Goal: Task Accomplishment & Management: Manage account settings

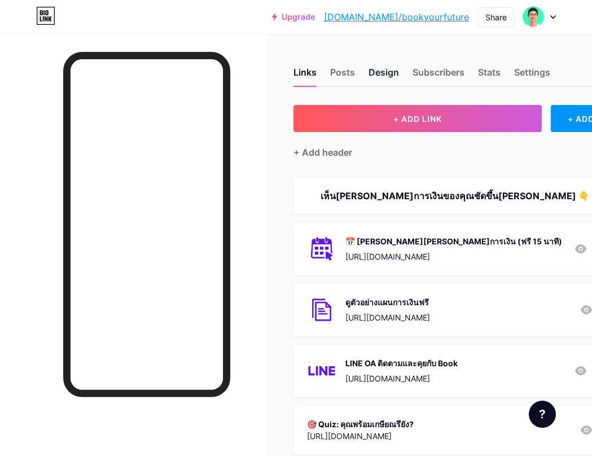
click at [392, 74] on div "Design" at bounding box center [383, 75] width 30 height 20
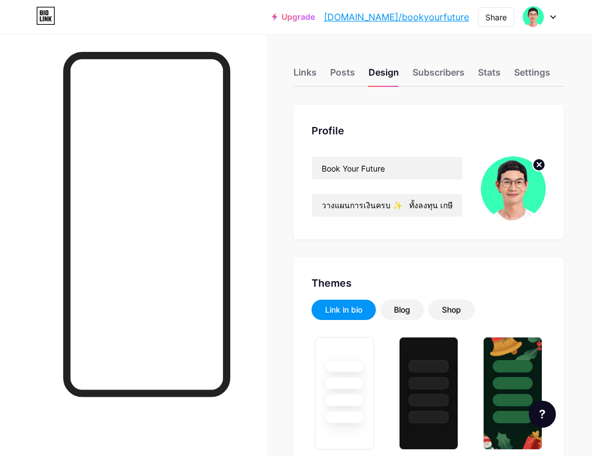
type input "#ffffff"
type input "#000000"
click at [543, 166] on circle at bounding box center [538, 164] width 12 height 12
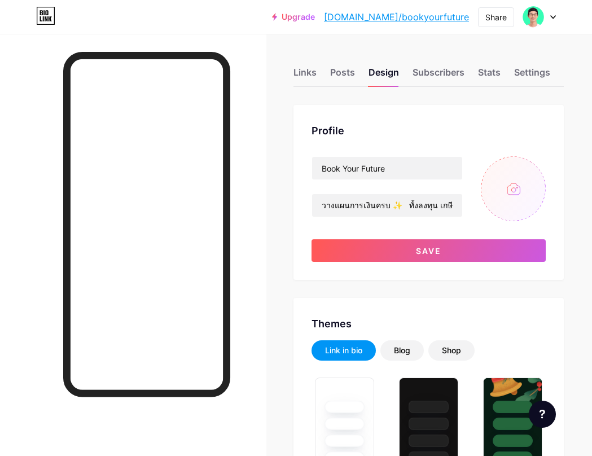
click at [532, 208] on input "file" at bounding box center [512, 188] width 65 height 65
type input "C:\fakepath\Profile pic Teal.png"
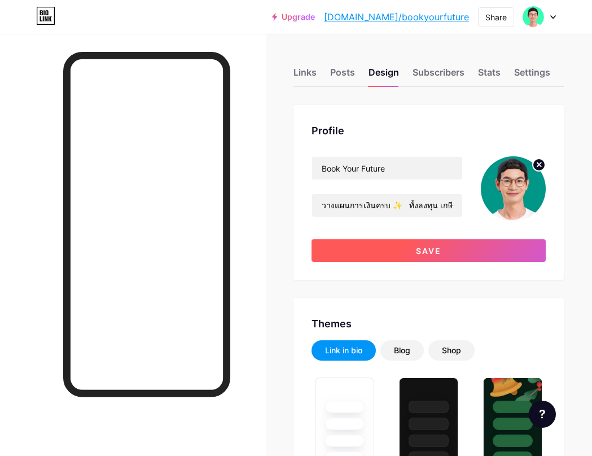
click at [356, 250] on button "Save" at bounding box center [428, 250] width 234 height 23
type input "#ffffff"
type input "#000000"
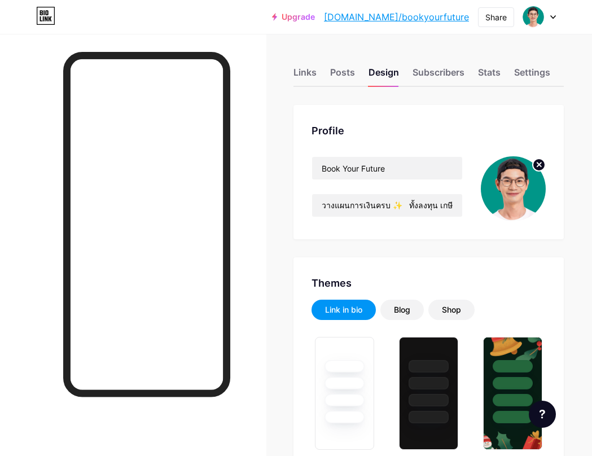
click at [541, 164] on circle at bounding box center [538, 164] width 12 height 12
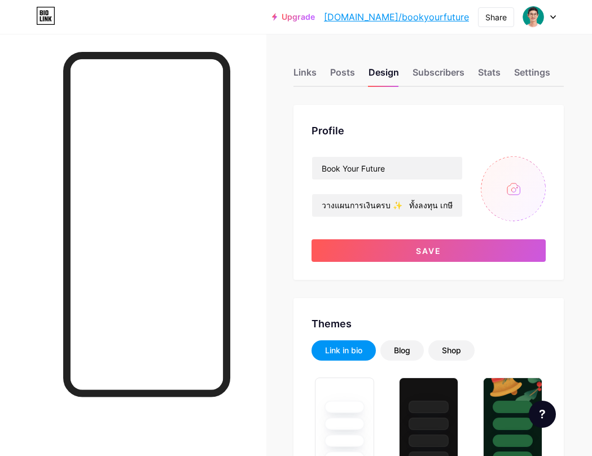
click at [513, 167] on input "file" at bounding box center [512, 188] width 65 height 65
type input "C:\fakepath\Profile pic TealBlack.png"
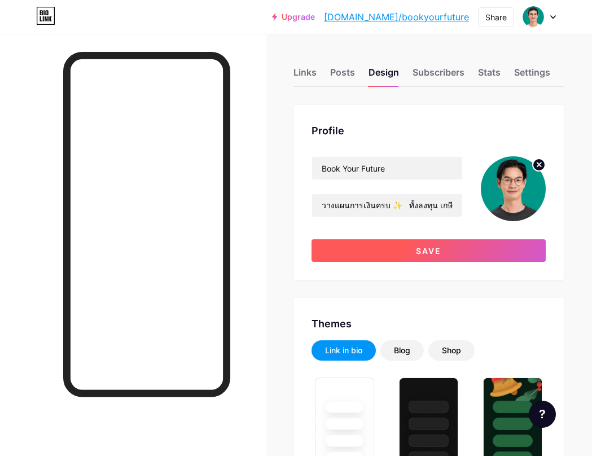
click at [348, 242] on button "Save" at bounding box center [428, 250] width 234 height 23
type input "#ffffff"
type input "#000000"
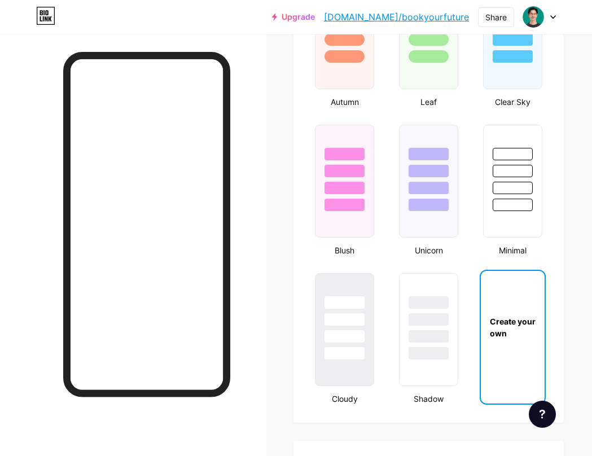
scroll to position [1103, 0]
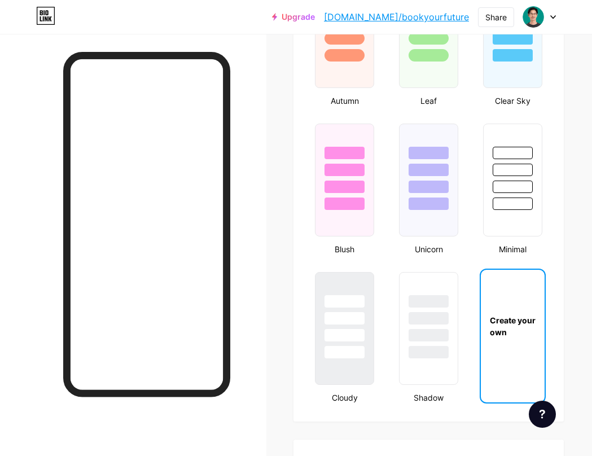
click at [536, 324] on div "Create your own" at bounding box center [512, 326] width 64 height 24
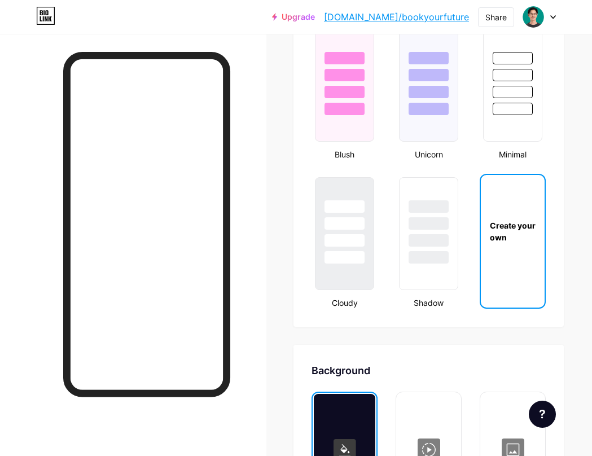
type input "#ffffff"
type input "#000000"
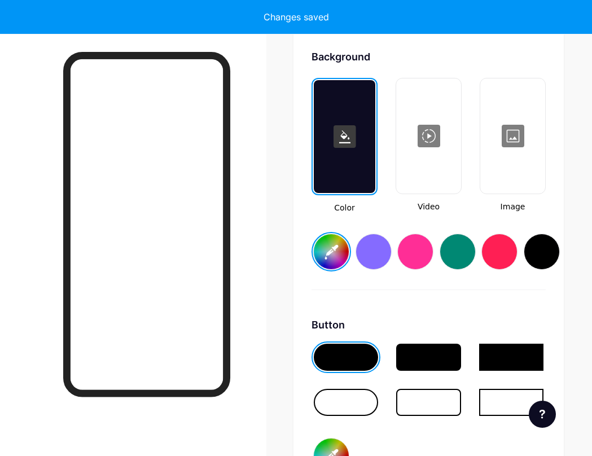
scroll to position [1512, 0]
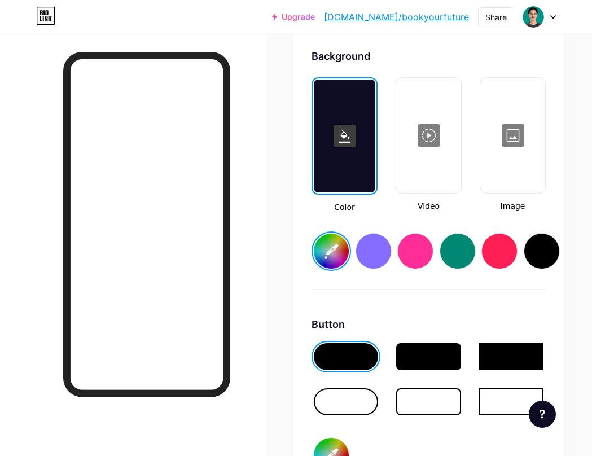
click at [341, 248] on input "#ffffff" at bounding box center [331, 250] width 35 height 35
type input "#ebebeb"
type input "#000000"
type input "#ebebeb"
type input "#000000"
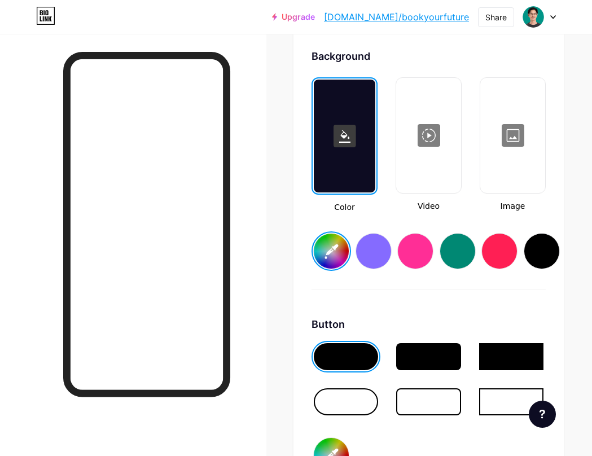
type input "#ebebeb"
type input "#000000"
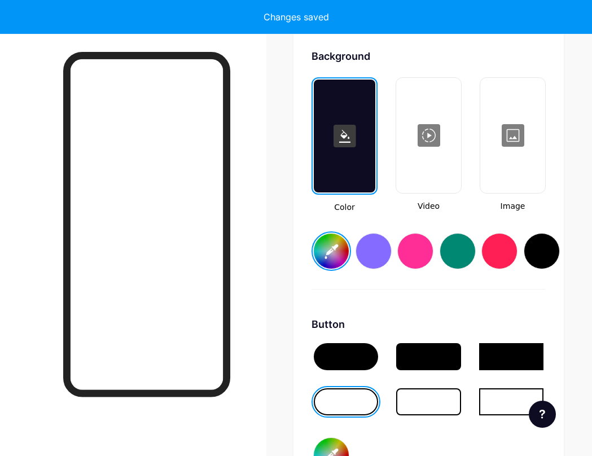
type input "#ebebeb"
type input "#000000"
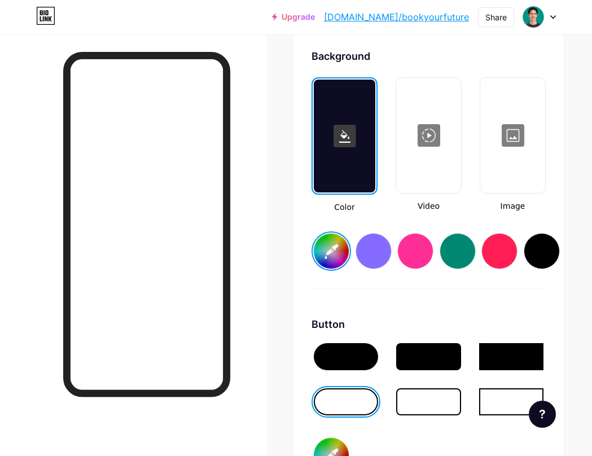
type input "#ffffff"
type input "#000000"
type input "#ffffff"
type input "#000000"
type input "#ffffff"
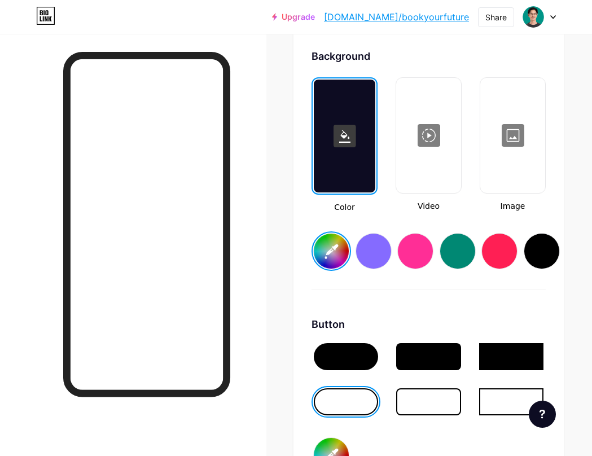
type input "#000000"
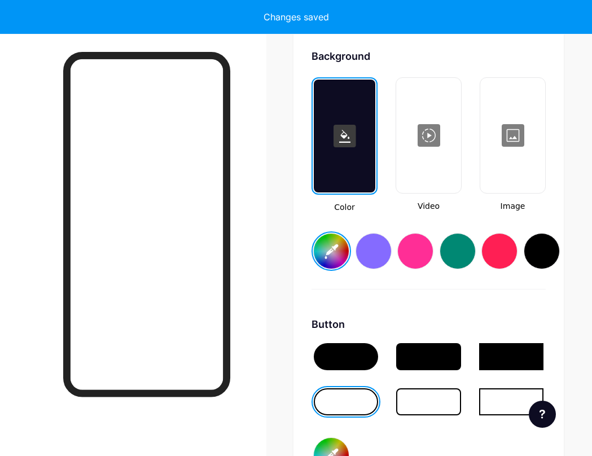
type input "#ffffff"
type input "#000000"
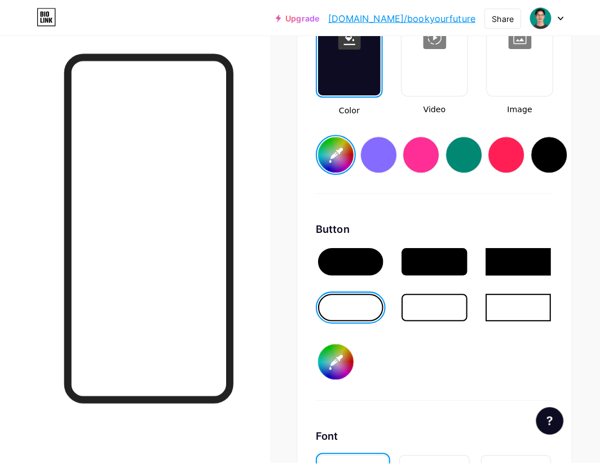
scroll to position [1620, 0]
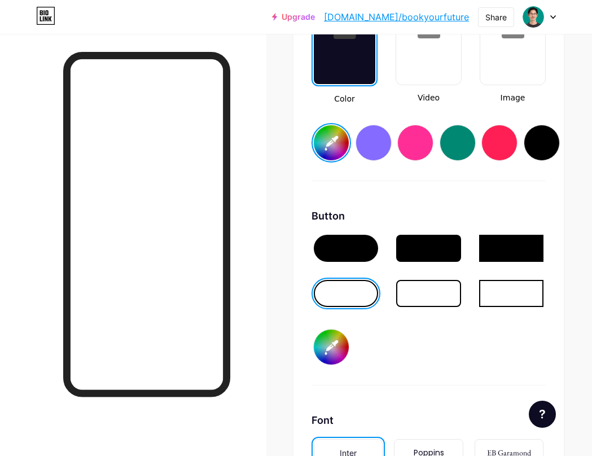
click at [350, 250] on div at bounding box center [346, 248] width 64 height 27
type input "#ffffff"
type input "#874efe"
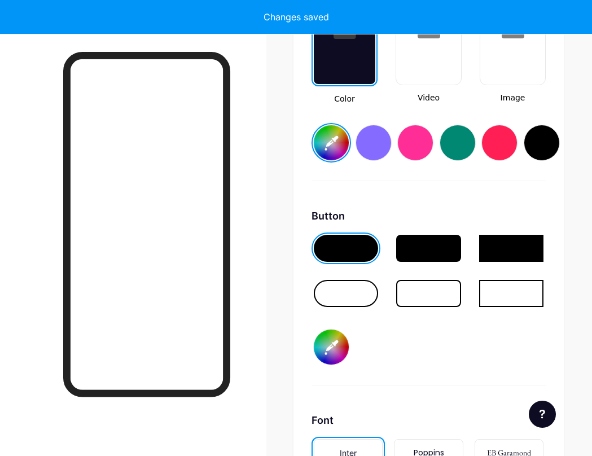
click at [341, 341] on input "#874efe" at bounding box center [331, 346] width 35 height 35
type input "#ffffff"
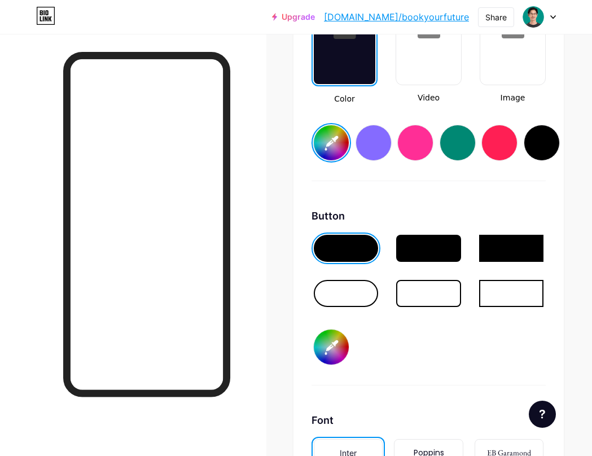
type input "#4f7a28"
click at [332, 336] on input "#4f7a28" at bounding box center [331, 346] width 35 height 35
click at [367, 294] on div at bounding box center [346, 293] width 64 height 27
click at [341, 344] on input "#4f7a28" at bounding box center [331, 346] width 35 height 35
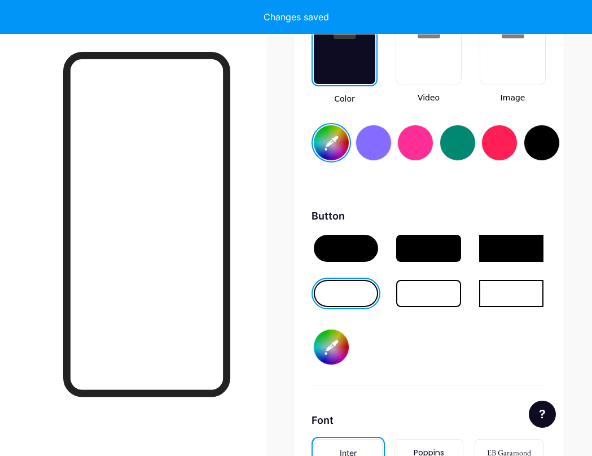
type input "#ffffff"
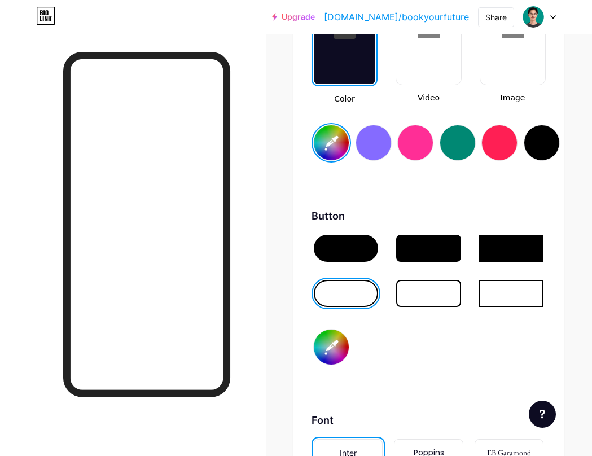
type input "#6f6f6f"
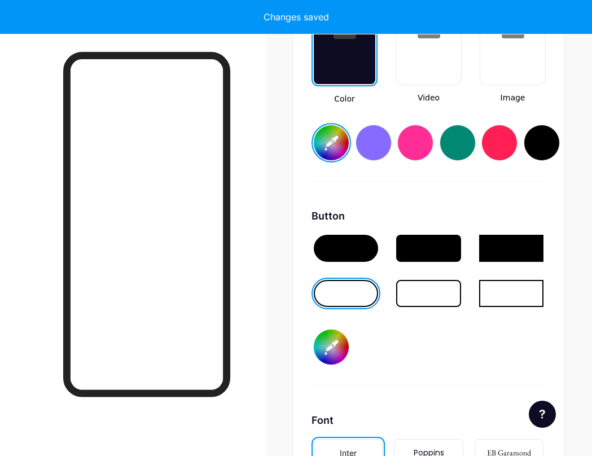
type input "#ffffff"
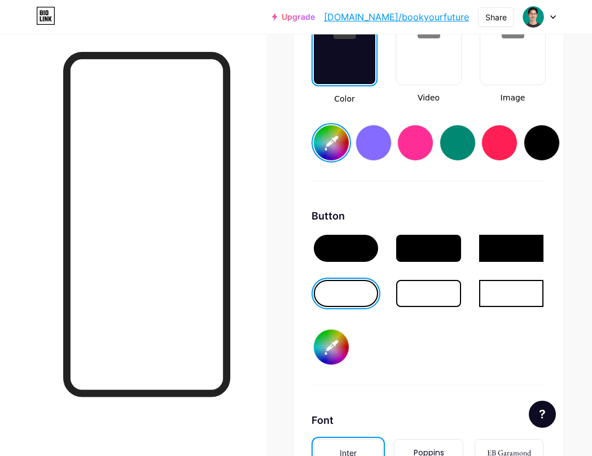
type input "#00a59a"
click at [321, 240] on div at bounding box center [346, 248] width 64 height 27
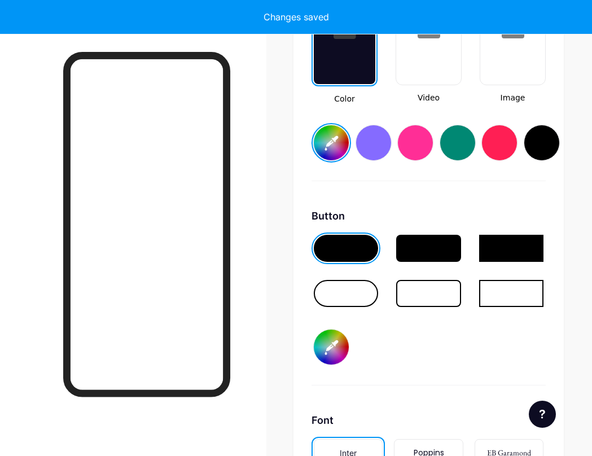
type input "#ffffff"
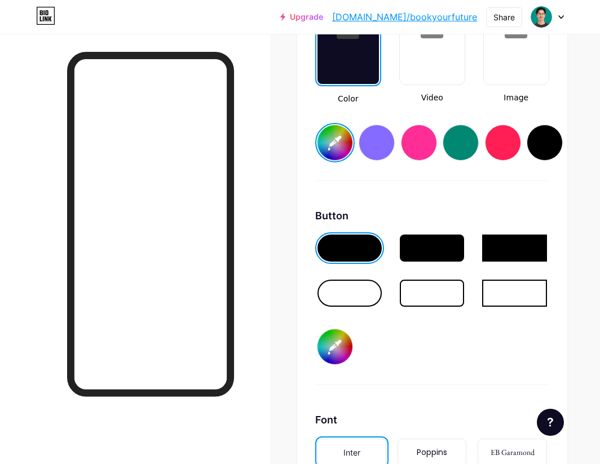
click at [332, 338] on input "#00a59a" at bounding box center [334, 346] width 35 height 35
type input "#fee440"
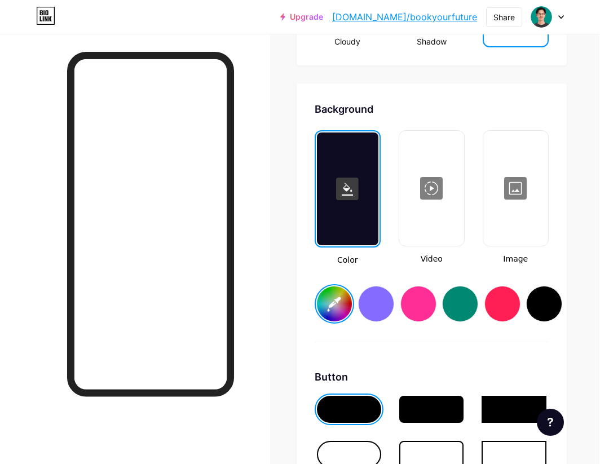
scroll to position [1459, 1]
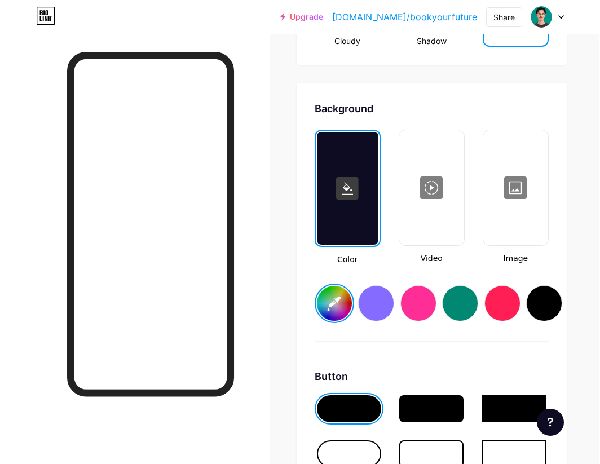
click at [337, 298] on input "#ffffff" at bounding box center [334, 303] width 35 height 35
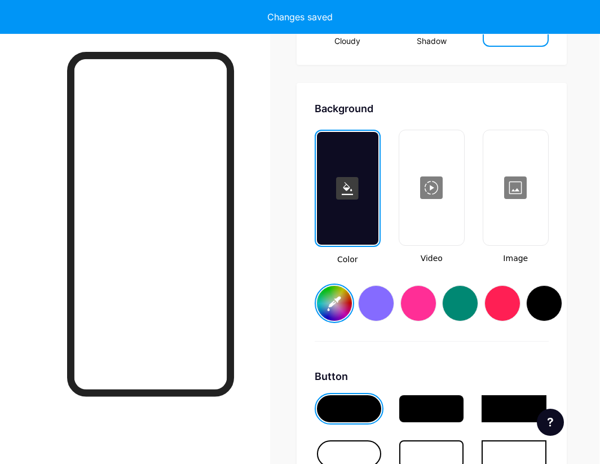
type input "#f5f5f5"
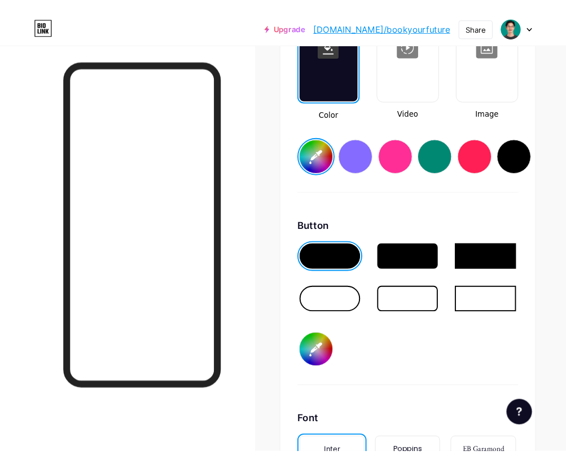
scroll to position [1612, 0]
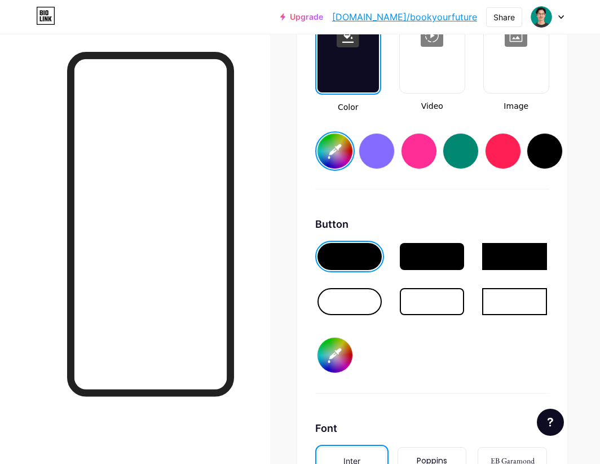
click at [332, 355] on input "#fee440" at bounding box center [334, 355] width 35 height 35
type input "#009688"
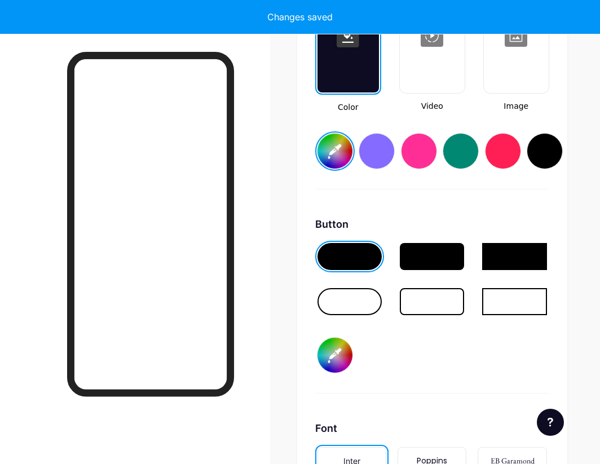
type input "#f5f5f5"
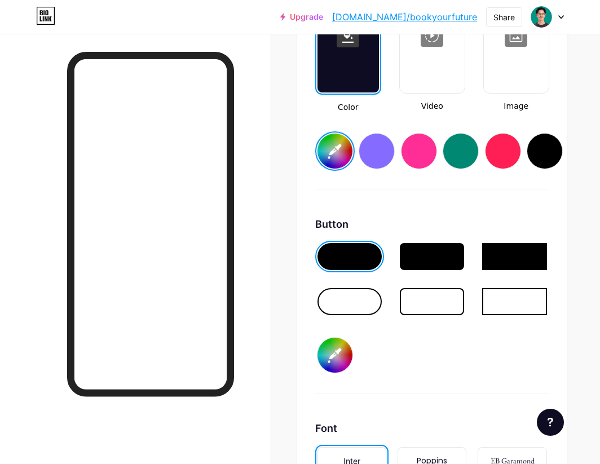
click at [5, 294] on div at bounding box center [135, 266] width 270 height 464
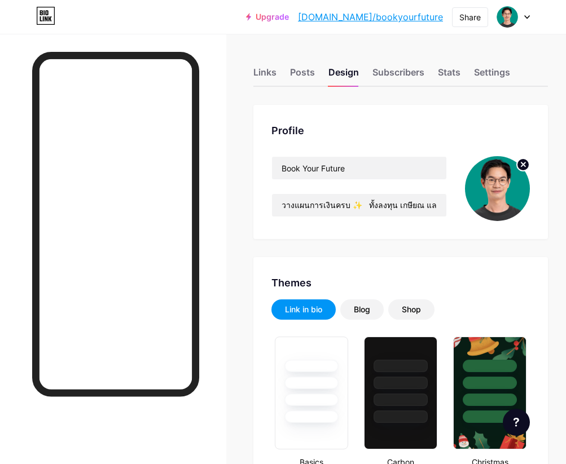
scroll to position [0, 0]
click at [297, 77] on div "Posts" at bounding box center [302, 75] width 25 height 20
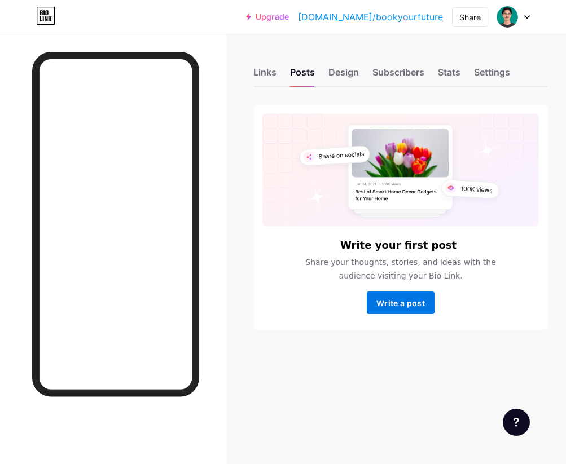
click at [380, 302] on span "Write a post" at bounding box center [400, 303] width 48 height 10
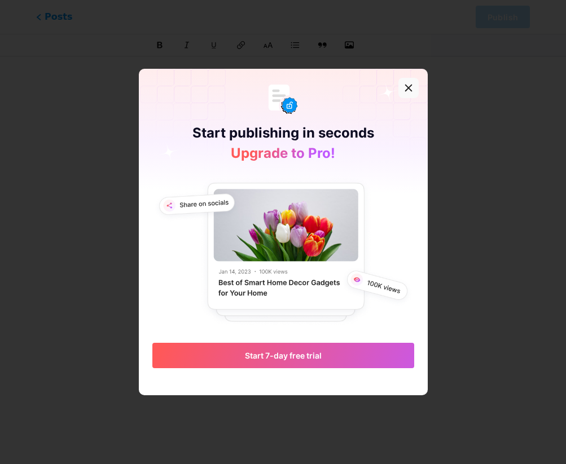
click at [408, 89] on icon at bounding box center [408, 88] width 6 height 6
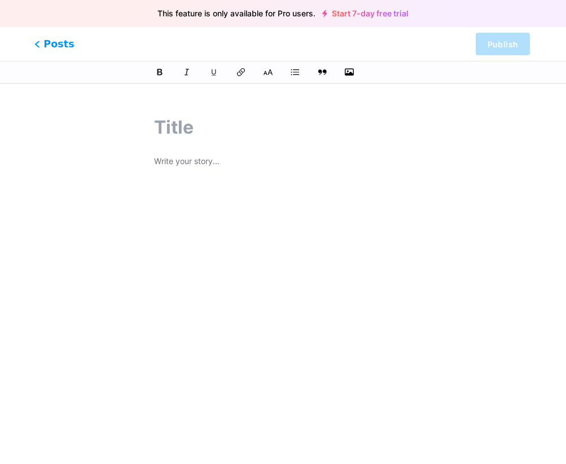
click at [66, 47] on span "Posts" at bounding box center [54, 44] width 40 height 15
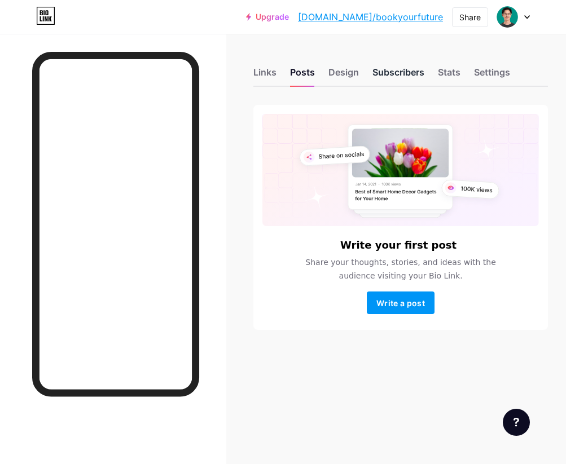
click at [401, 79] on div "Subscribers" at bounding box center [398, 75] width 52 height 20
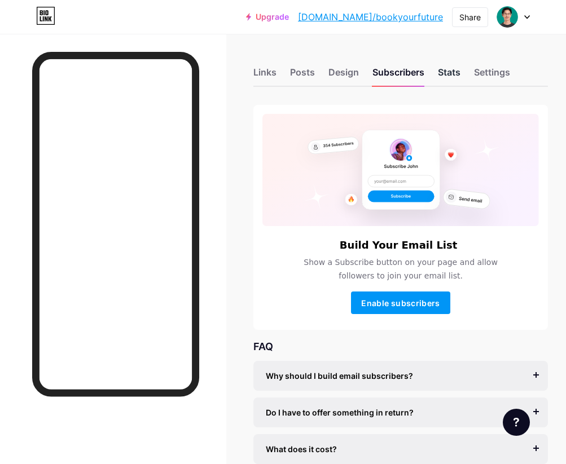
click at [451, 72] on div "Stats" at bounding box center [449, 75] width 23 height 20
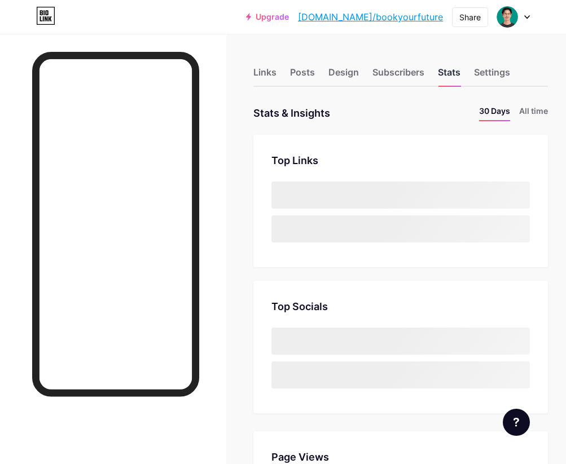
scroll to position [464, 566]
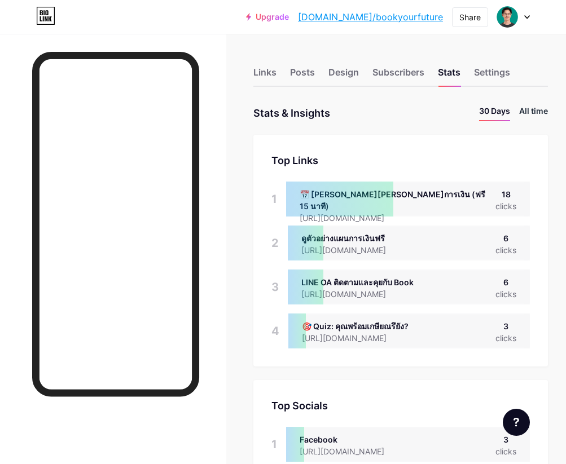
click at [538, 109] on li "All time" at bounding box center [533, 113] width 29 height 16
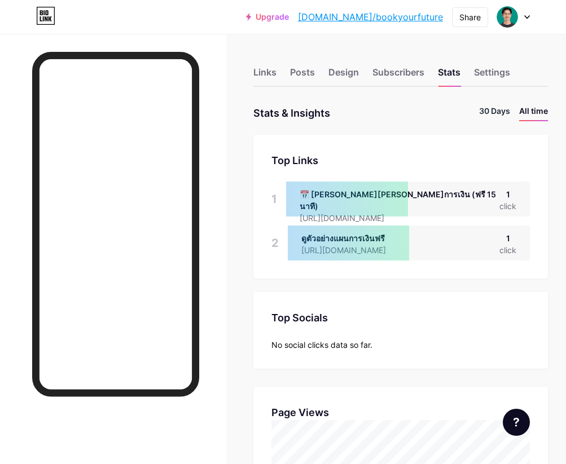
click at [487, 111] on li "30 Days" at bounding box center [494, 113] width 31 height 16
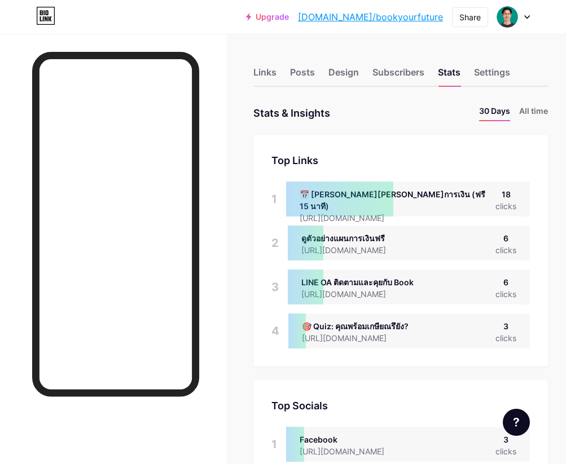
click at [464, 199] on div "📅 [PERSON_NAME][PERSON_NAME]การเงิน (ฟรี 15 นาที) [URL][DOMAIN_NAME] 18 clicks" at bounding box center [408, 199] width 244 height 35
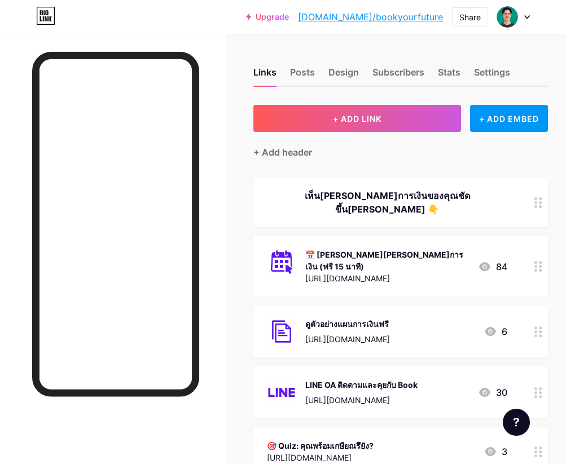
click at [537, 257] on div at bounding box center [537, 266] width 19 height 60
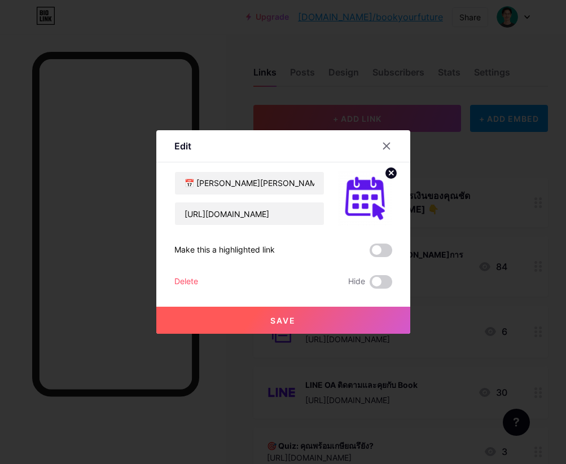
click at [389, 176] on circle at bounding box center [391, 173] width 12 height 12
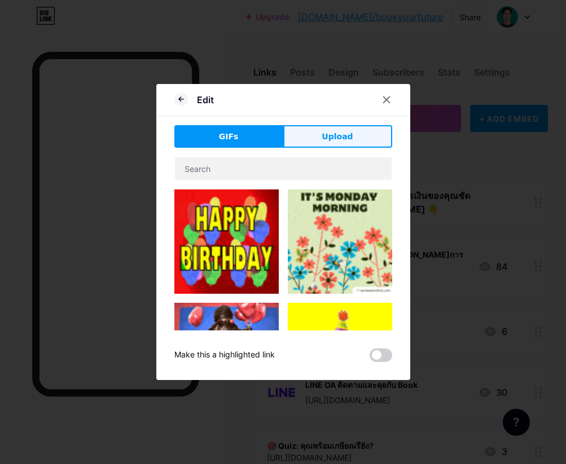
click at [339, 136] on span "Upload" at bounding box center [336, 137] width 31 height 12
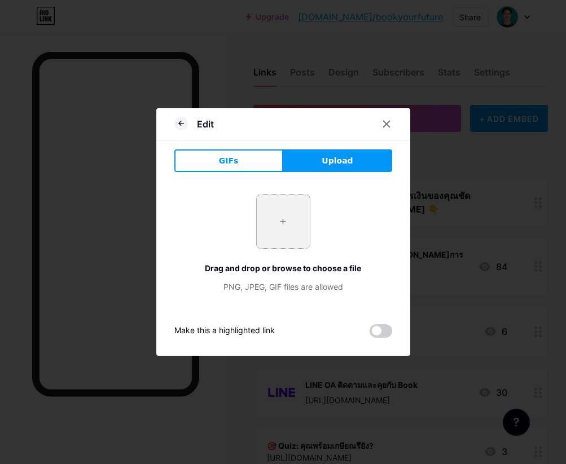
click at [291, 228] on input "file" at bounding box center [283, 221] width 53 height 53
type input "C:\fakepath\book icon.png"
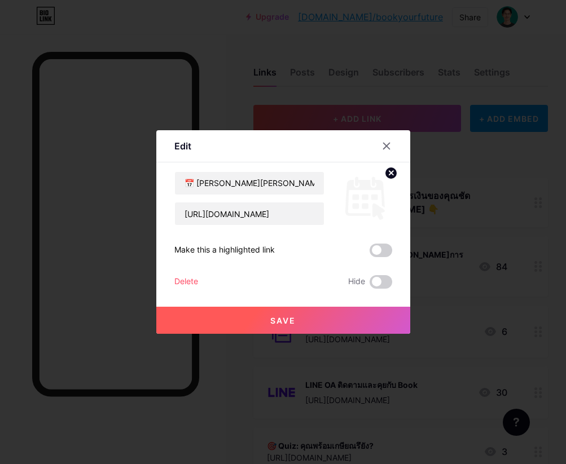
click at [295, 311] on button "Save" at bounding box center [283, 320] width 254 height 27
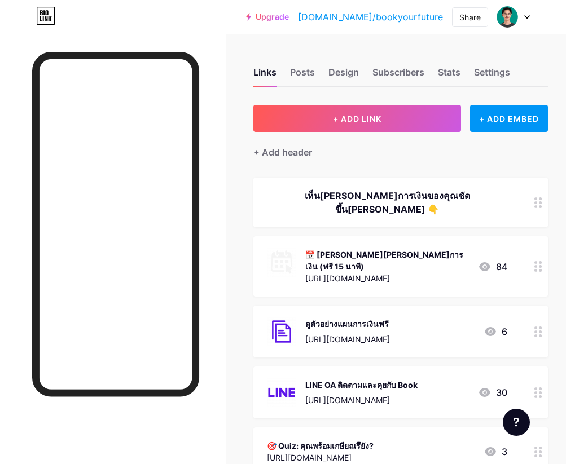
click at [535, 330] on circle at bounding box center [535, 331] width 3 height 3
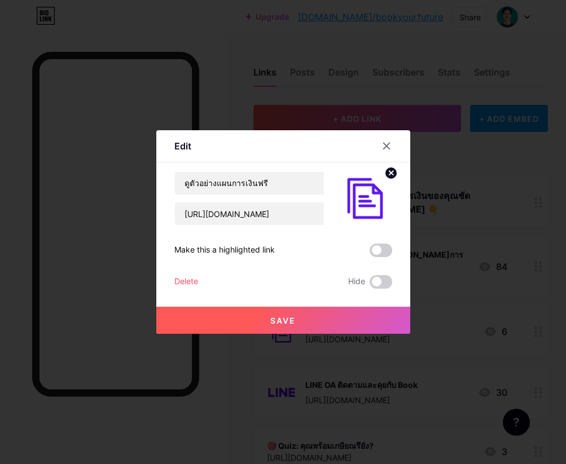
click at [391, 174] on icon at bounding box center [391, 173] width 4 height 4
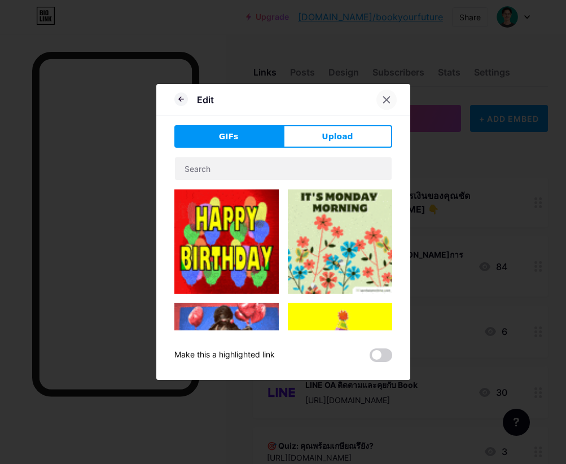
click at [385, 97] on icon at bounding box center [386, 99] width 9 height 9
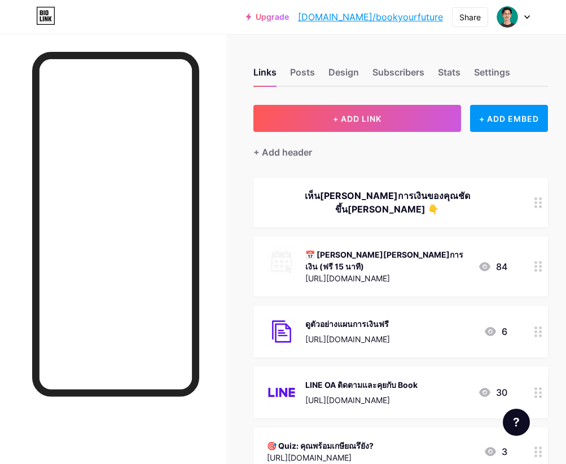
click at [535, 330] on circle at bounding box center [535, 331] width 3 height 3
click at [389, 177] on circle at bounding box center [391, 173] width 12 height 12
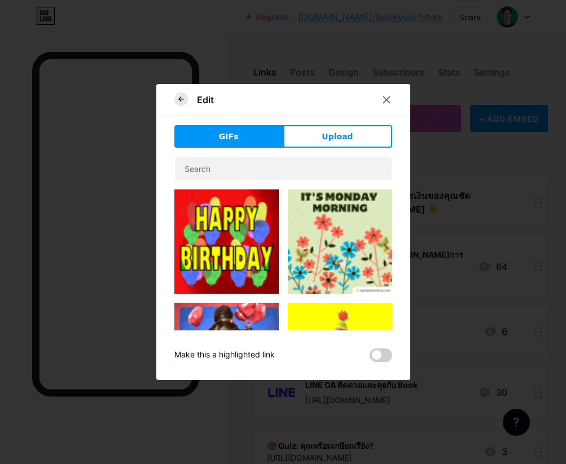
click at [178, 100] on icon at bounding box center [181, 99] width 14 height 14
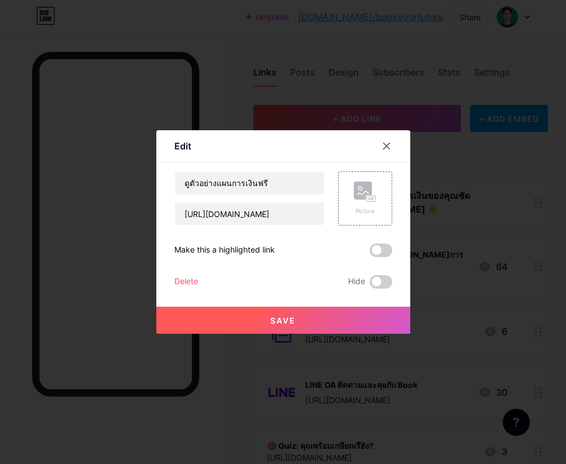
click at [293, 322] on span "Save" at bounding box center [282, 321] width 25 height 10
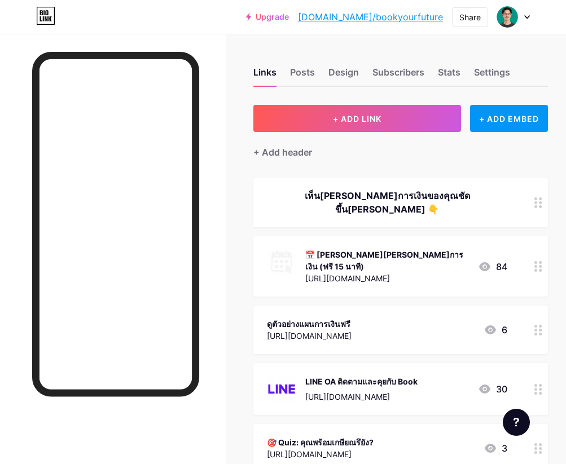
click at [539, 388] on circle at bounding box center [539, 389] width 3 height 3
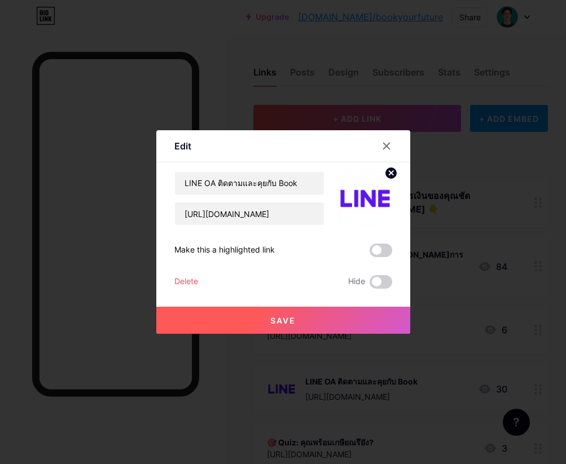
click at [389, 171] on icon at bounding box center [391, 173] width 4 height 4
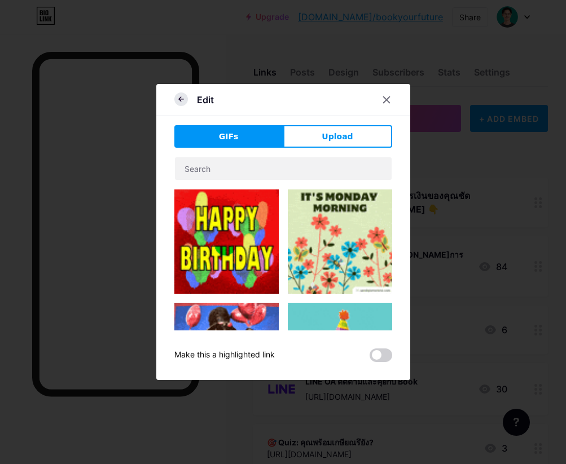
click at [182, 101] on icon at bounding box center [181, 99] width 14 height 14
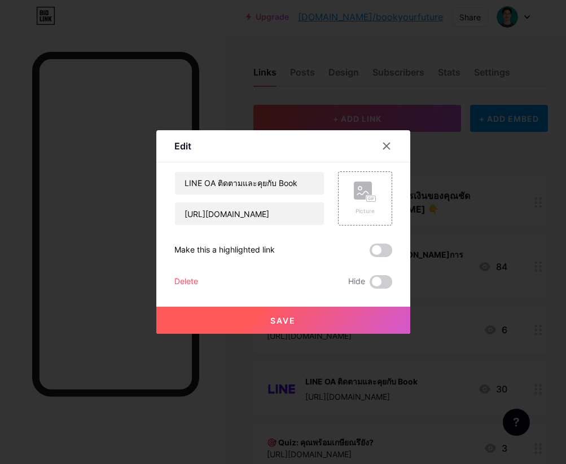
click at [273, 319] on span "Save" at bounding box center [282, 321] width 25 height 10
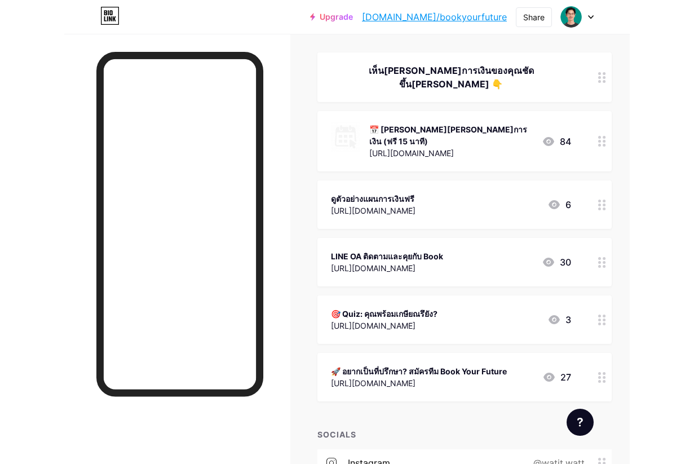
scroll to position [126, 0]
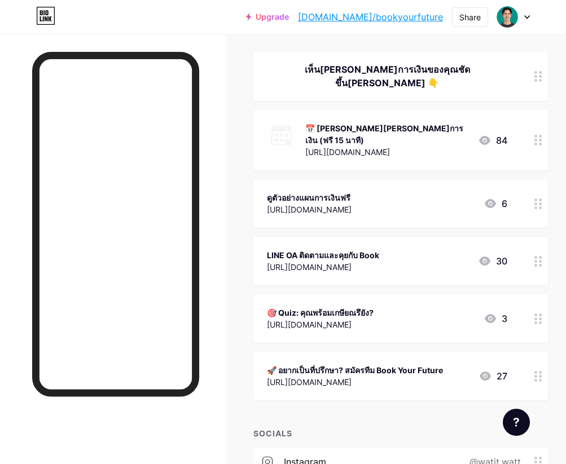
click at [539, 371] on circle at bounding box center [539, 372] width 3 height 3
click at [379, 278] on span at bounding box center [380, 282] width 23 height 14
click at [369, 285] on input "checkbox" at bounding box center [369, 285] width 0 height 0
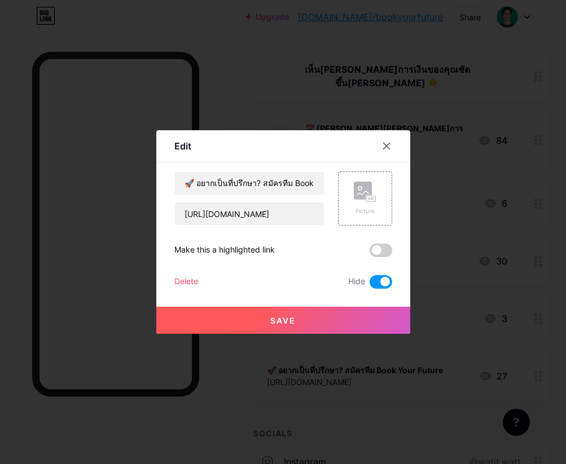
click at [320, 321] on button "Save" at bounding box center [283, 320] width 254 height 27
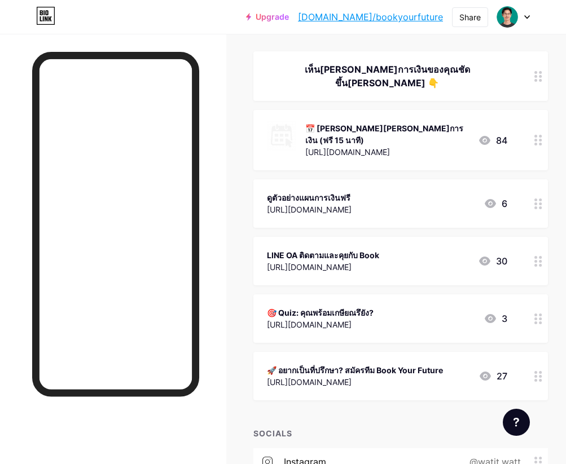
click at [535, 139] on circle at bounding box center [535, 140] width 3 height 3
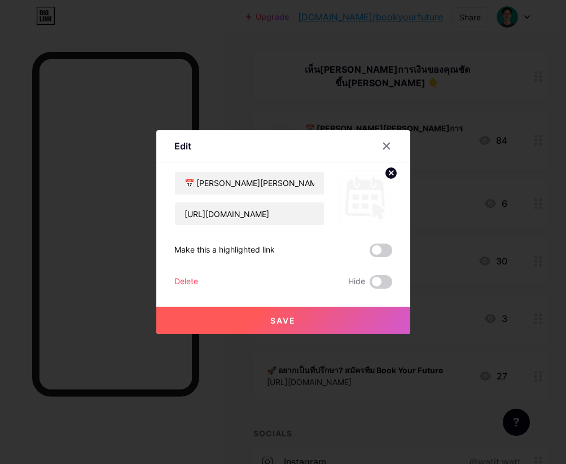
click at [387, 174] on circle at bounding box center [391, 173] width 12 height 12
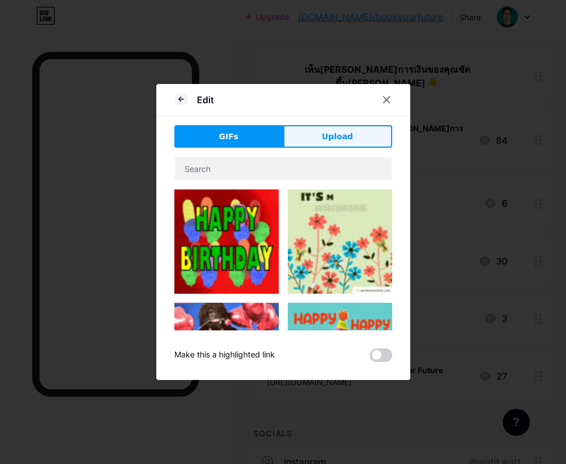
click at [350, 138] on span "Upload" at bounding box center [336, 137] width 31 height 12
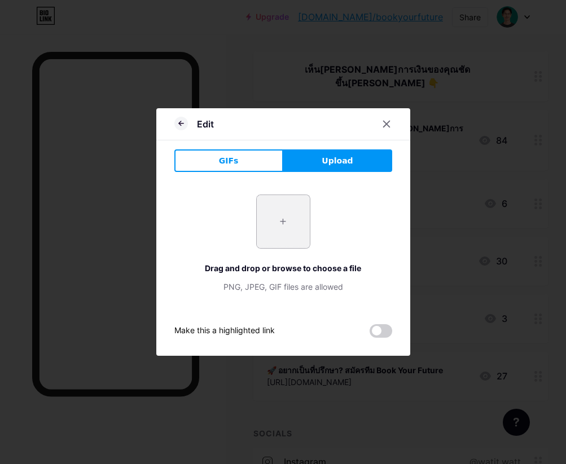
click at [285, 223] on input "file" at bounding box center [283, 221] width 53 height 53
click at [280, 219] on input "file" at bounding box center [283, 221] width 53 height 53
type input "C:\fakepath\book icon y.png"
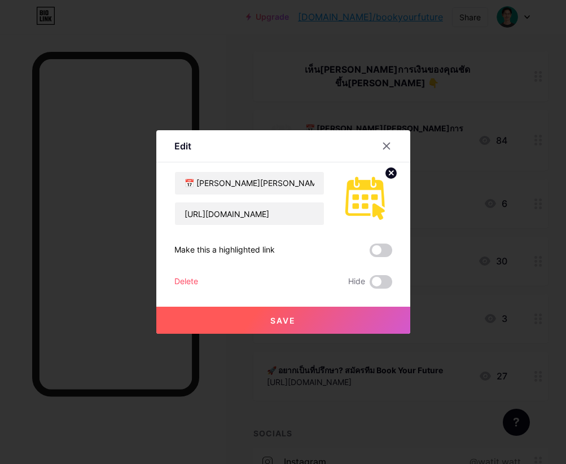
click at [320, 312] on button "Save" at bounding box center [283, 320] width 254 height 27
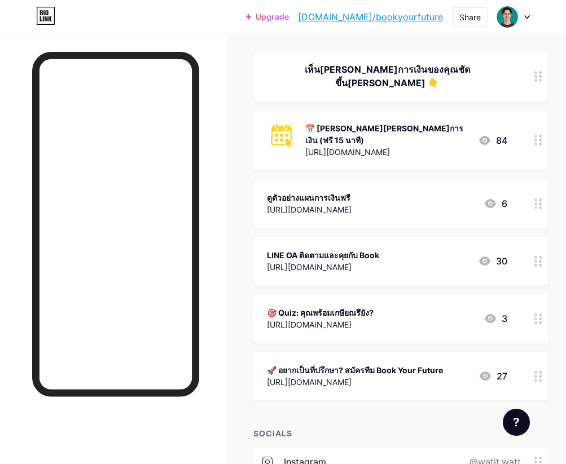
click at [408, 123] on div "📅 นัดคุยอนาคตการเงิน (ฟรี 15 นาที) https://tally.so/r/mebl7J" at bounding box center [387, 140] width 164 height 38
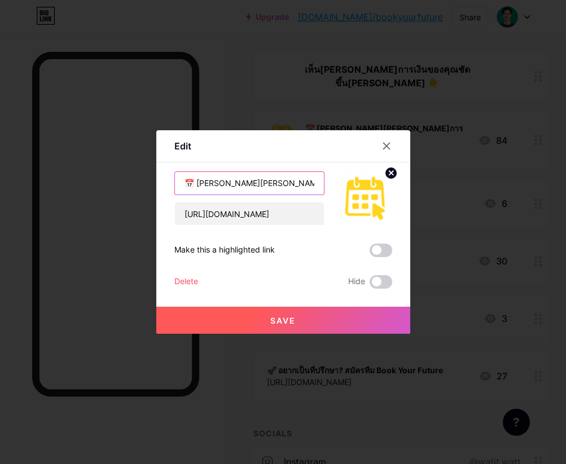
click at [198, 184] on input "📅 [PERSON_NAME][PERSON_NAME]การเงิน (ฟรี 15 นาที)" at bounding box center [249, 183] width 149 height 23
type input "นัดคุยอนาคตการเงิน (ฟรี 15 นาที)"
click at [219, 319] on button "Save" at bounding box center [283, 320] width 254 height 27
